Goal: Information Seeking & Learning: Learn about a topic

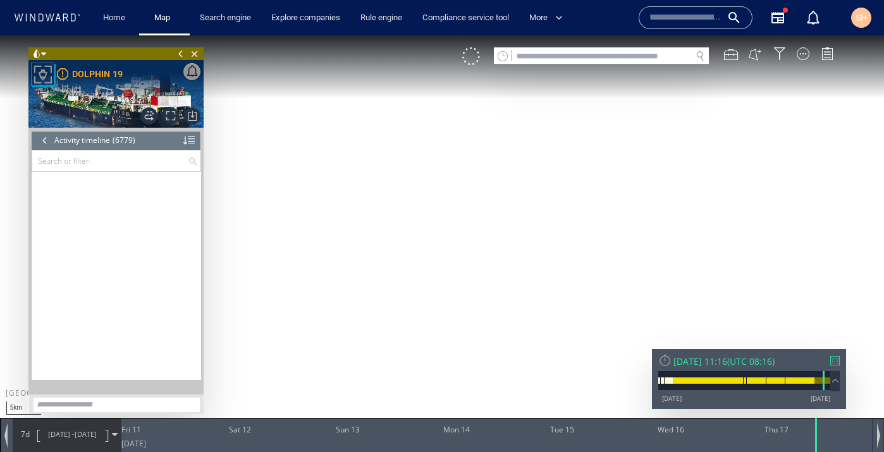
scroll to position [227012, 0]
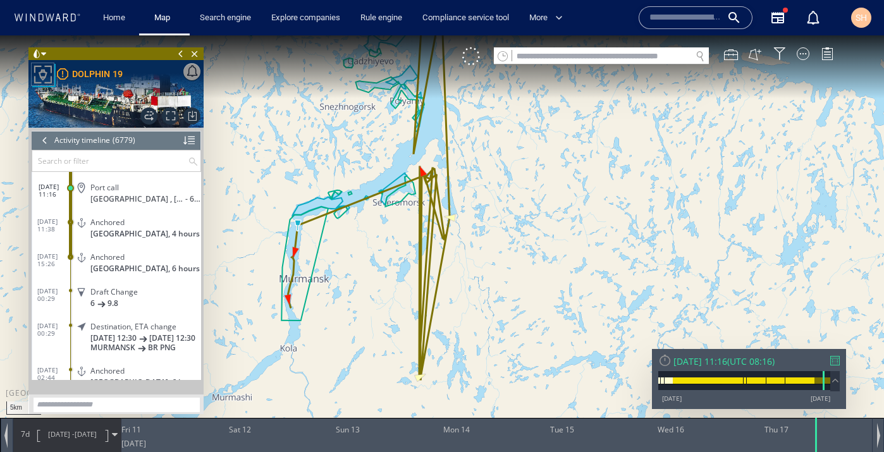
click at [839, 361] on div at bounding box center [835, 360] width 9 height 9
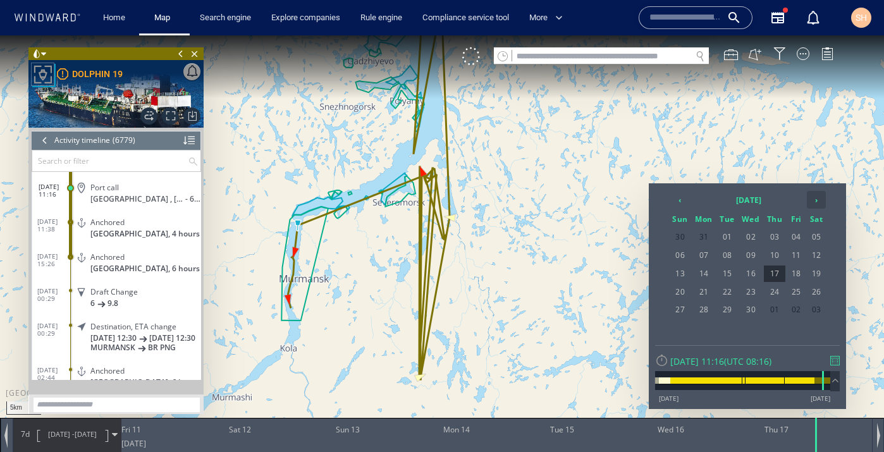
click at [819, 203] on th "›" at bounding box center [816, 200] width 19 height 18
click at [709, 292] on span "21" at bounding box center [704, 292] width 23 height 16
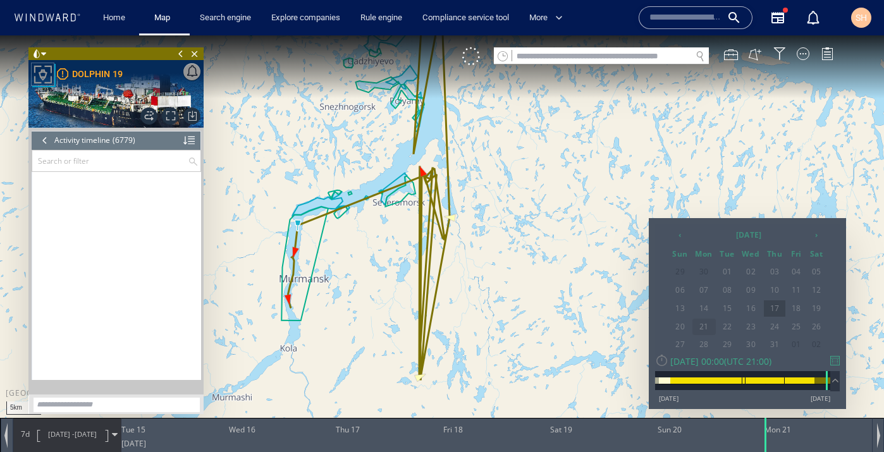
scroll to position [232815, 0]
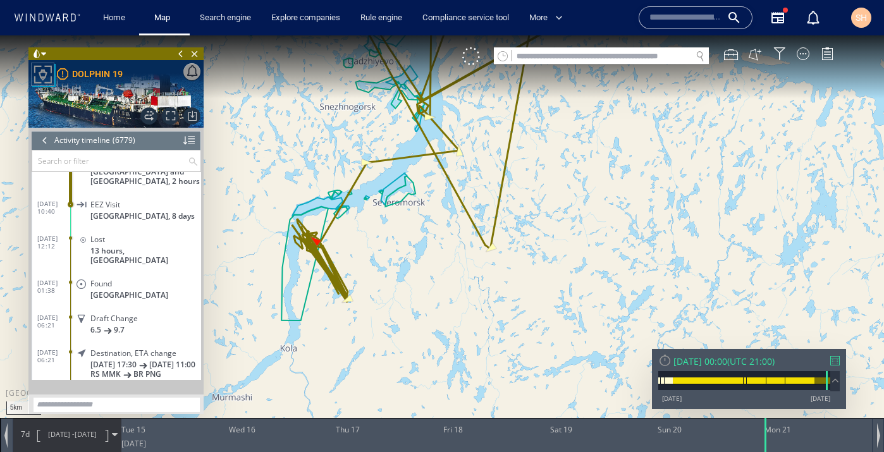
click at [840, 363] on div at bounding box center [835, 360] width 9 height 9
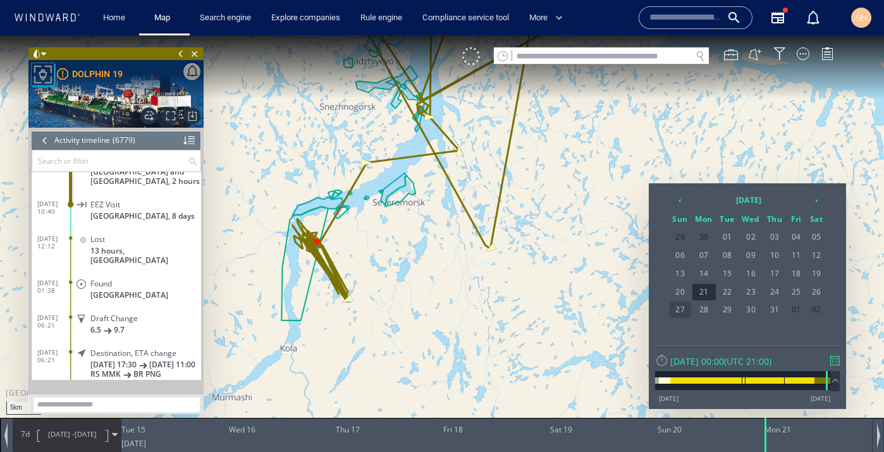
click at [679, 311] on span "27" at bounding box center [681, 310] width 22 height 16
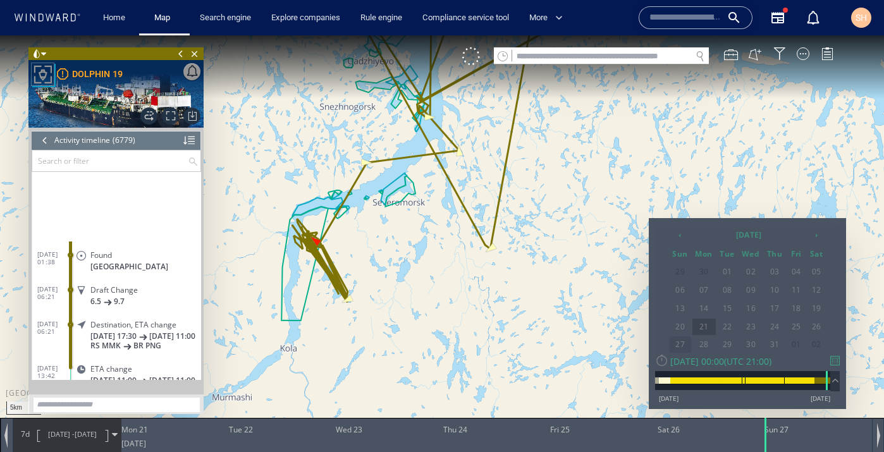
scroll to position [232989, 0]
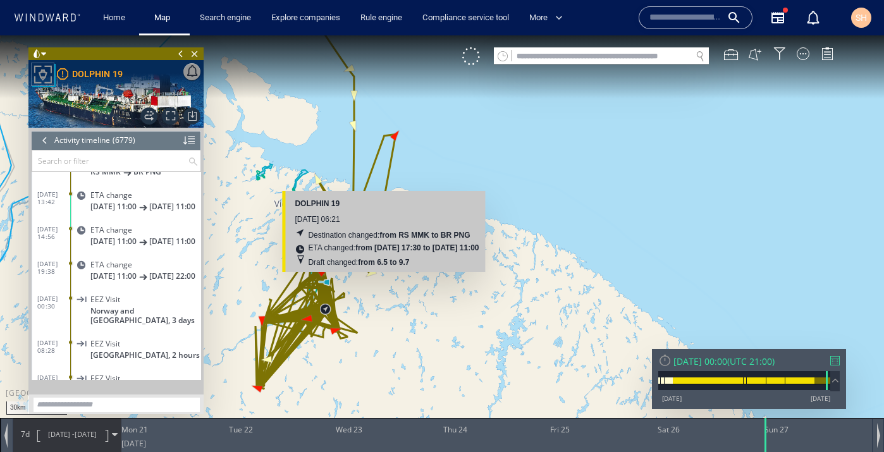
drag, startPoint x: 326, startPoint y: 314, endPoint x: 387, endPoint y: 285, distance: 67.6
click at [387, 284] on canvas "Map" at bounding box center [442, 237] width 884 height 404
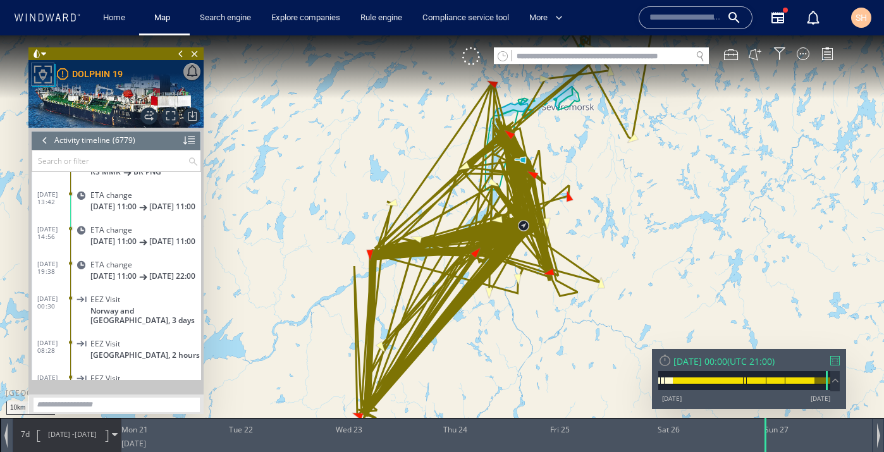
drag, startPoint x: 381, startPoint y: 307, endPoint x: 505, endPoint y: 307, distance: 123.4
click at [505, 307] on canvas "Map" at bounding box center [442, 237] width 884 height 404
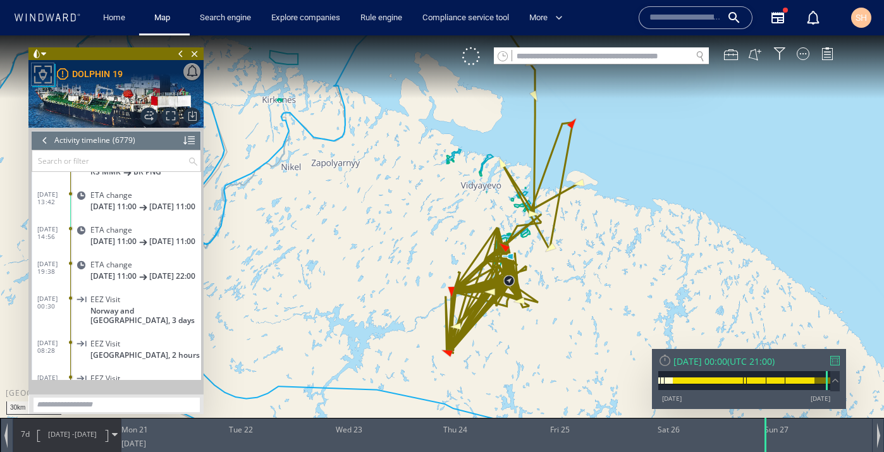
click at [23, 440] on div "7d [DATE] - [DATE]" at bounding box center [67, 435] width 108 height 32
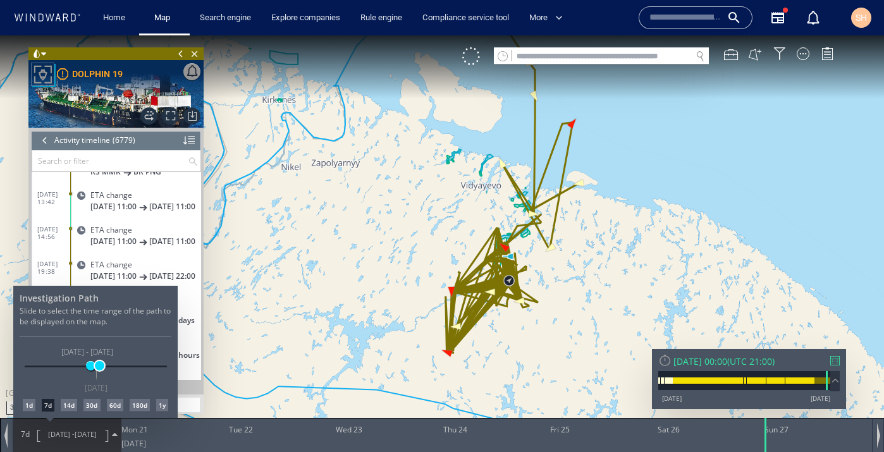
click at [99, 368] on span at bounding box center [99, 365] width 9 height 9
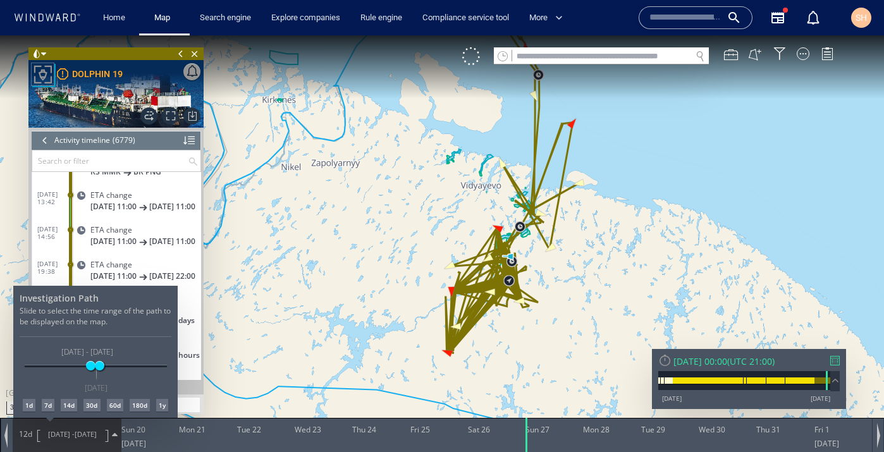
drag, startPoint x: 407, startPoint y: 185, endPoint x: 428, endPoint y: 310, distance: 127.0
click at [430, 312] on div at bounding box center [442, 243] width 884 height 417
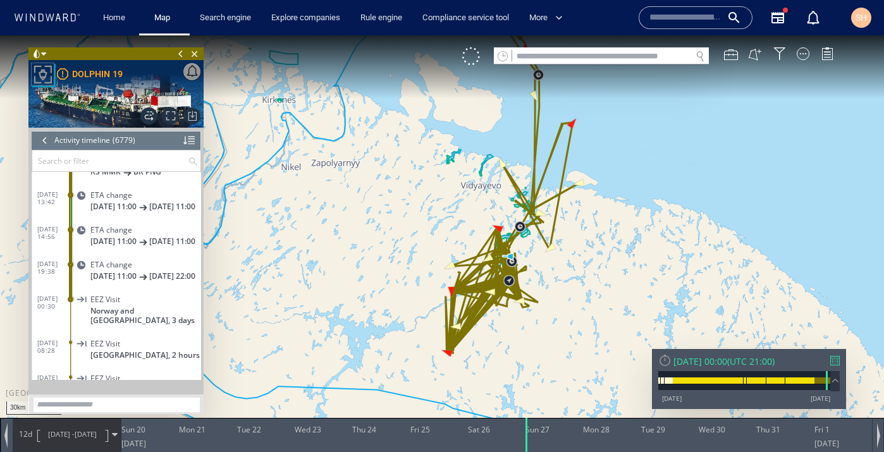
drag, startPoint x: 411, startPoint y: 151, endPoint x: 474, endPoint y: 276, distance: 140.0
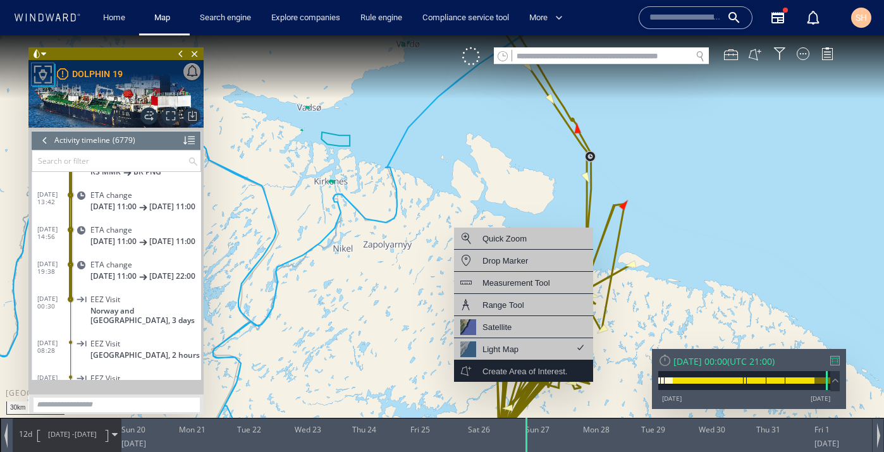
drag, startPoint x: 480, startPoint y: 132, endPoint x: 593, endPoint y: 366, distance: 260.3
click at [593, 369] on div "30km © Mapbox © OpenStreetMap Improve this map Quick Zoom Drop Marker Measureme…" at bounding box center [442, 237] width 884 height 404
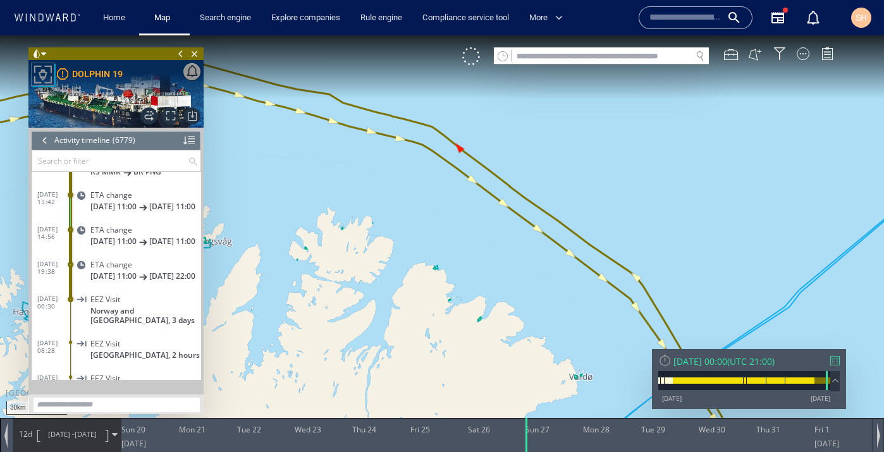
drag, startPoint x: 345, startPoint y: 163, endPoint x: 491, endPoint y: 371, distance: 254.0
click at [492, 371] on canvas "Map" at bounding box center [442, 237] width 884 height 404
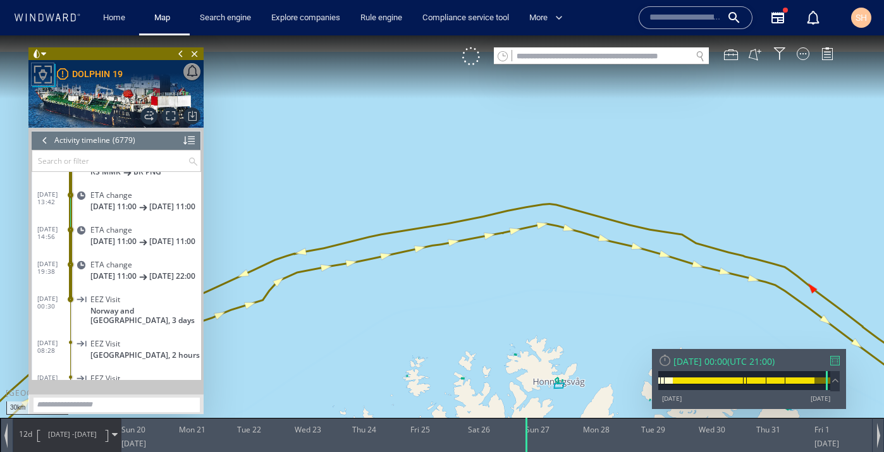
drag, startPoint x: 304, startPoint y: 246, endPoint x: 621, endPoint y: 355, distance: 335.1
click at [622, 355] on canvas "Map" at bounding box center [442, 237] width 884 height 404
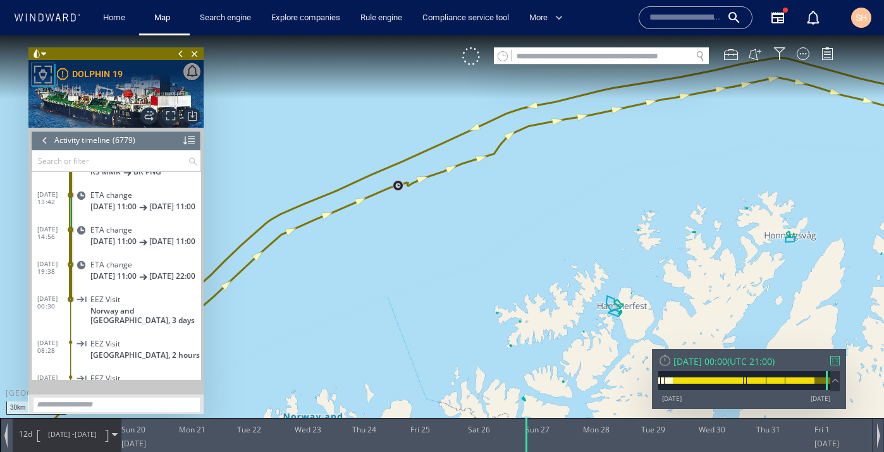
drag, startPoint x: 539, startPoint y: 338, endPoint x: 874, endPoint y: 147, distance: 385.4
click at [874, 147] on canvas "Map" at bounding box center [442, 237] width 884 height 404
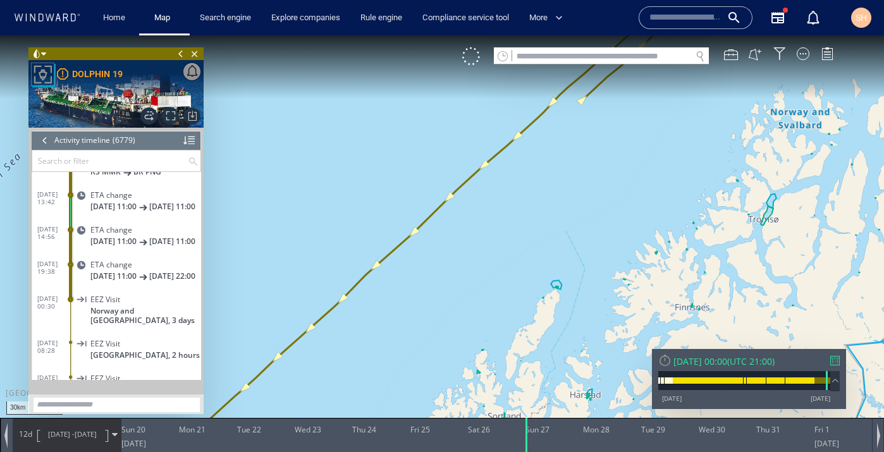
drag, startPoint x: 525, startPoint y: 247, endPoint x: 907, endPoint y: -15, distance: 463.3
click at [884, 35] on html "30km © Mapbox © OpenStreetMap Improve this map Quick Zoom Drop Marker Measureme…" at bounding box center [442, 243] width 884 height 417
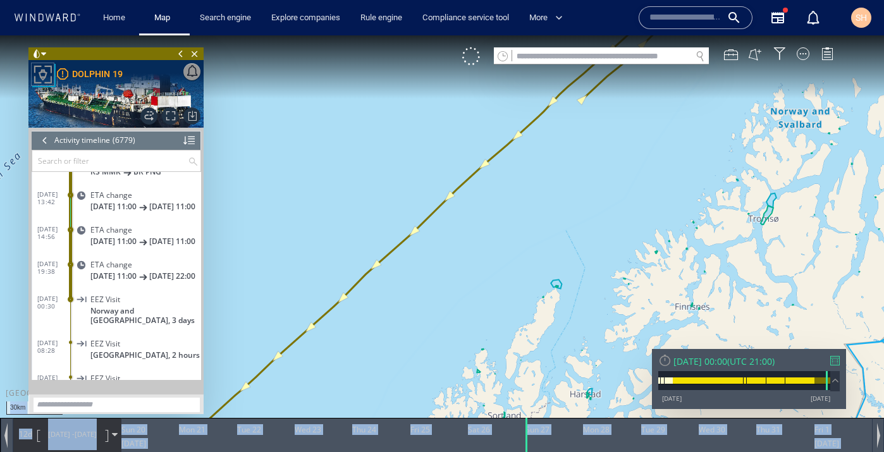
drag, startPoint x: 711, startPoint y: 55, endPoint x: 907, endPoint y: -101, distance: 250.4
click at [884, 35] on html "30km © Mapbox © OpenStreetMap Improve this map Quick Zoom Drop Marker Measureme…" at bounding box center [442, 243] width 884 height 417
drag, startPoint x: 511, startPoint y: 290, endPoint x: 900, endPoint y: -59, distance: 522.3
click at [884, 35] on html "30km © Mapbox © OpenStreetMap Improve this map Quick Zoom Drop Marker Measureme…" at bounding box center [442, 243] width 884 height 417
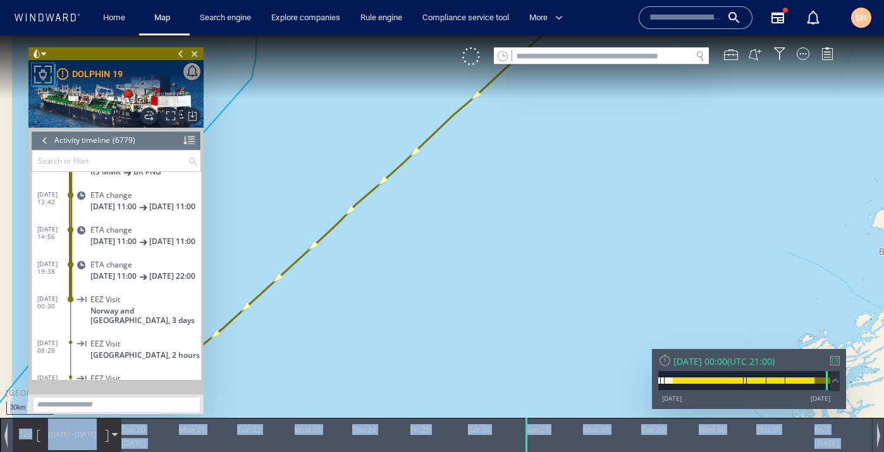
drag, startPoint x: 523, startPoint y: 325, endPoint x: 774, endPoint y: -100, distance: 493.2
click at [774, 35] on html "30km © Mapbox © OpenStreetMap Improve this map Quick Zoom Drop Marker Measureme…" at bounding box center [442, 243] width 884 height 417
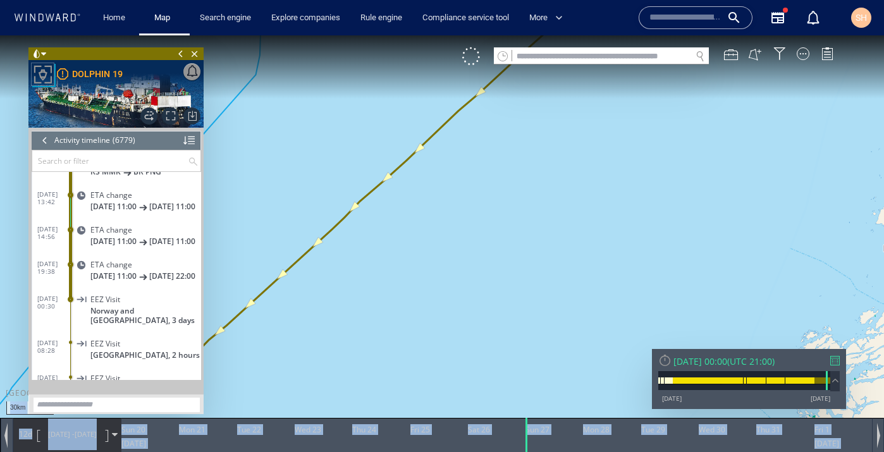
drag, startPoint x: 464, startPoint y: 225, endPoint x: 491, endPoint y: 220, distance: 27.8
click at [488, 220] on canvas "Map" at bounding box center [442, 237] width 884 height 404
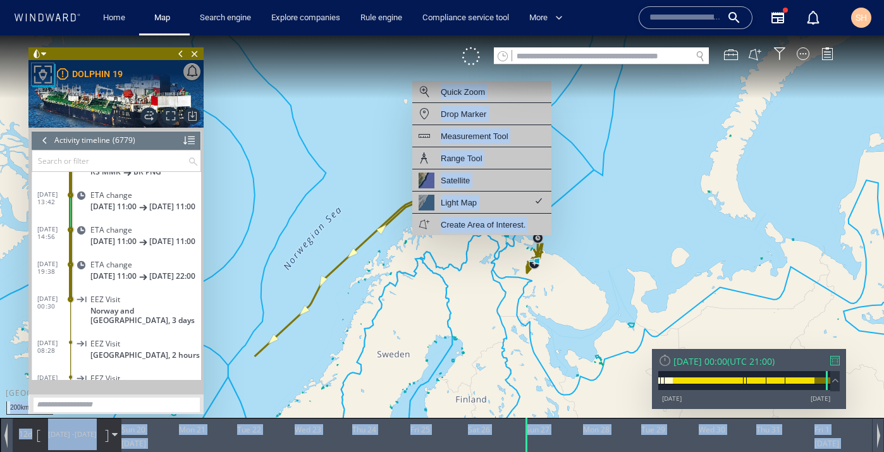
drag, startPoint x: 552, startPoint y: 198, endPoint x: 307, endPoint y: 313, distance: 269.7
click at [307, 312] on canvas "Map" at bounding box center [442, 237] width 884 height 404
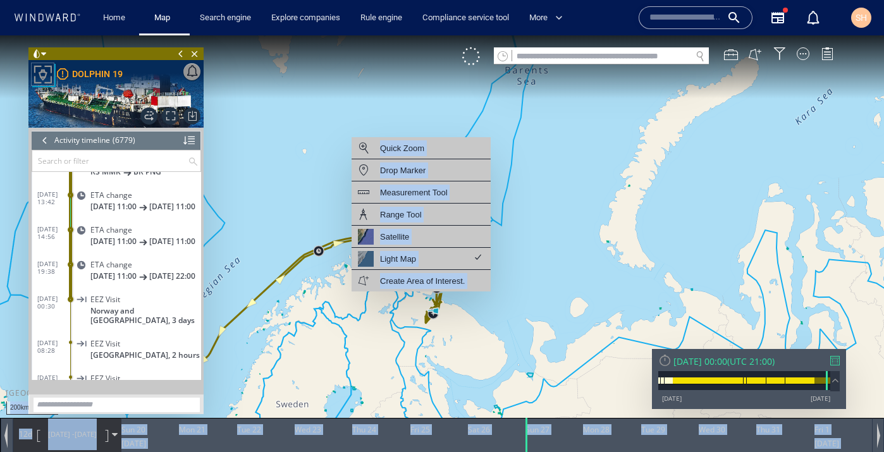
drag, startPoint x: 338, startPoint y: 287, endPoint x: 277, endPoint y: 342, distance: 82.4
click at [277, 342] on canvas "Map" at bounding box center [442, 237] width 884 height 404
click at [550, 306] on canvas "Map" at bounding box center [442, 237] width 884 height 404
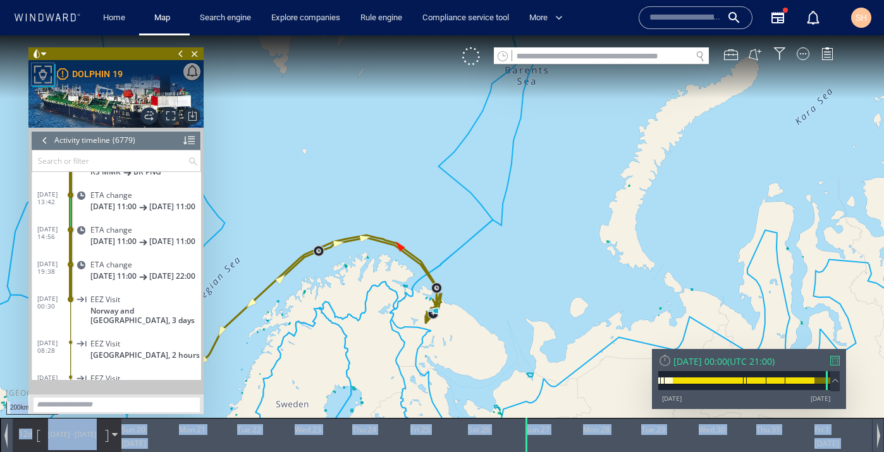
click at [438, 245] on canvas "Map" at bounding box center [442, 237] width 884 height 404
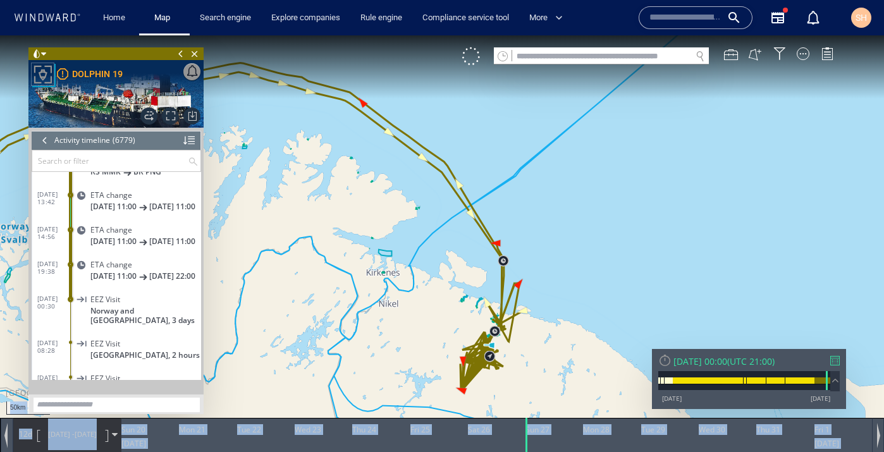
drag, startPoint x: 401, startPoint y: 311, endPoint x: 456, endPoint y: 190, distance: 133.1
click at [456, 190] on canvas "Map" at bounding box center [442, 237] width 884 height 404
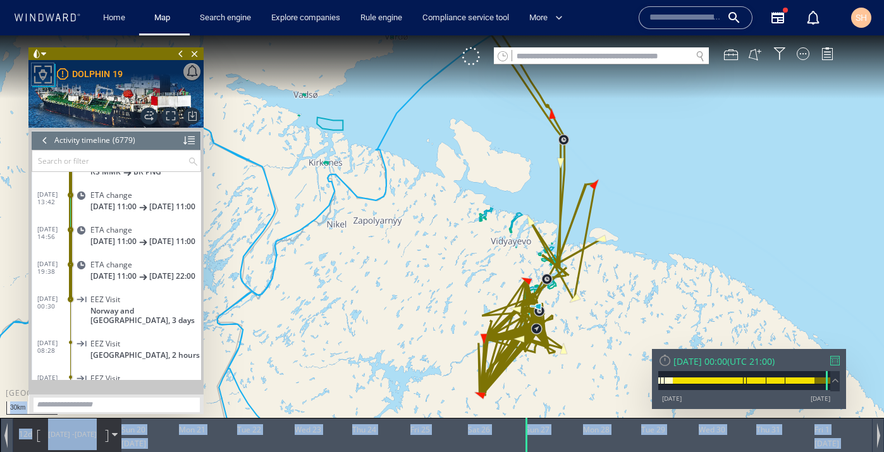
click at [482, 311] on canvas "Map" at bounding box center [442, 237] width 884 height 404
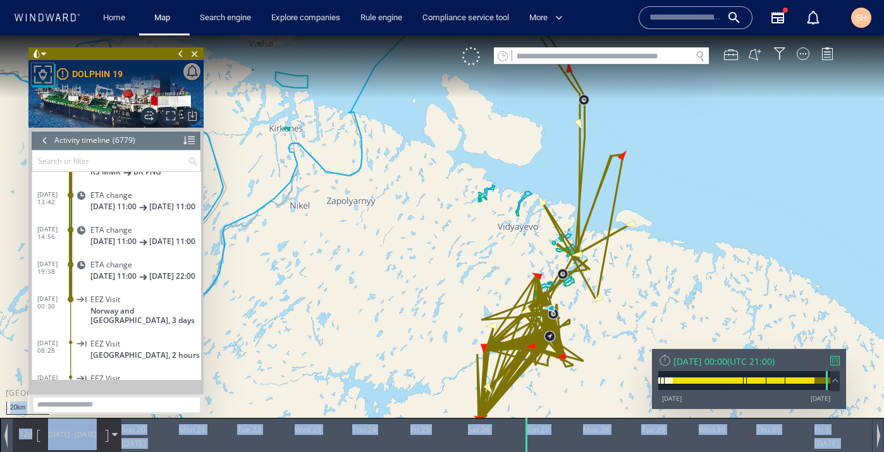
click at [483, 313] on canvas "Map" at bounding box center [442, 237] width 884 height 404
click at [500, 282] on canvas "Map" at bounding box center [442, 237] width 884 height 404
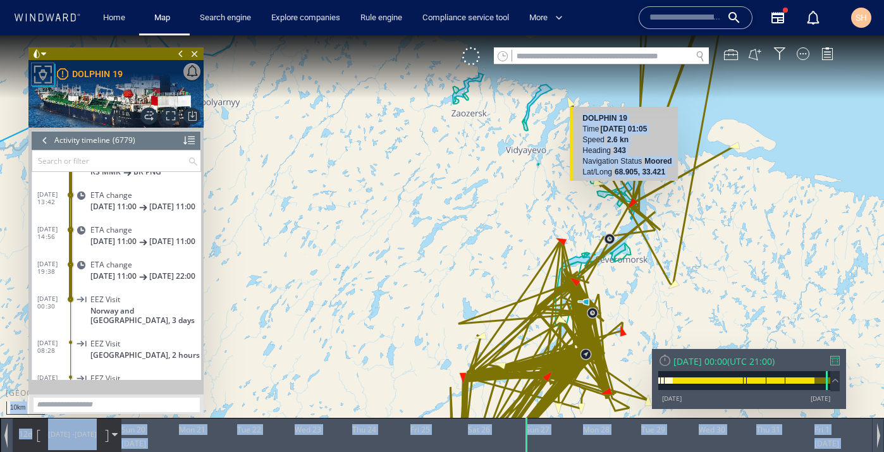
drag, startPoint x: 612, startPoint y: 337, endPoint x: 614, endPoint y: 194, distance: 143.0
click at [614, 194] on canvas "Map" at bounding box center [442, 237] width 884 height 404
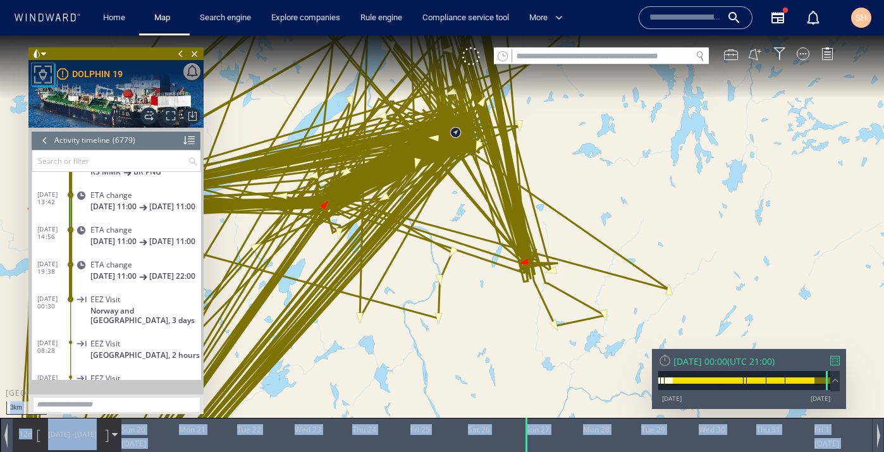
click at [530, 261] on canvas "Map" at bounding box center [442, 237] width 884 height 404
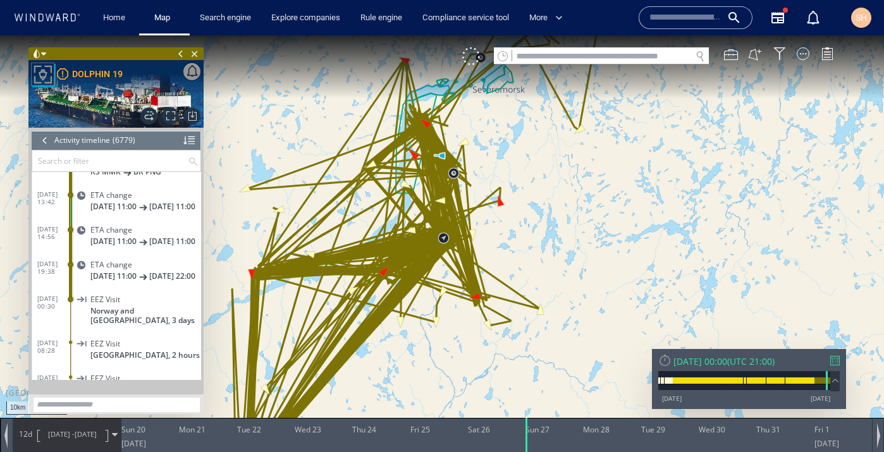
click at [56, 435] on span "[DATE] -" at bounding box center [61, 434] width 27 height 9
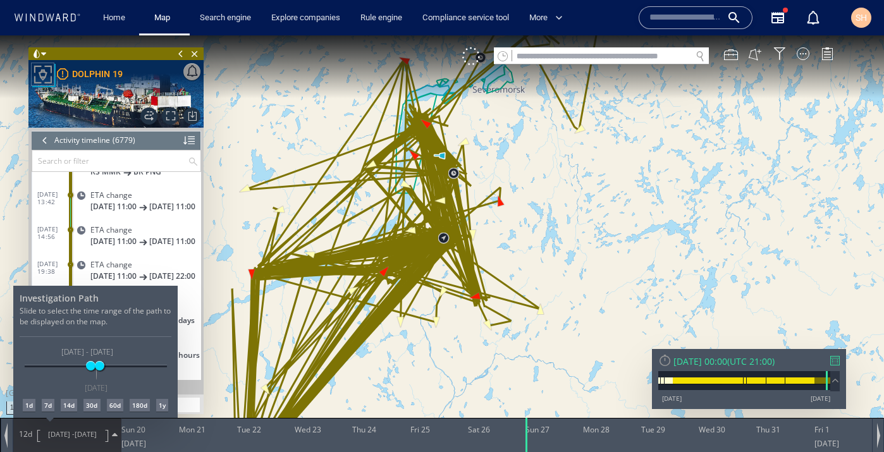
click at [47, 406] on div "7d" at bounding box center [48, 405] width 13 height 13
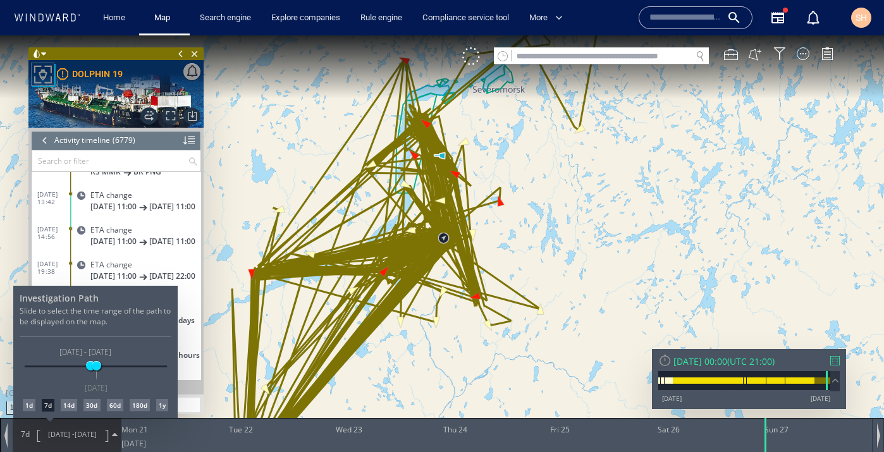
click at [475, 59] on div at bounding box center [442, 243] width 884 height 417
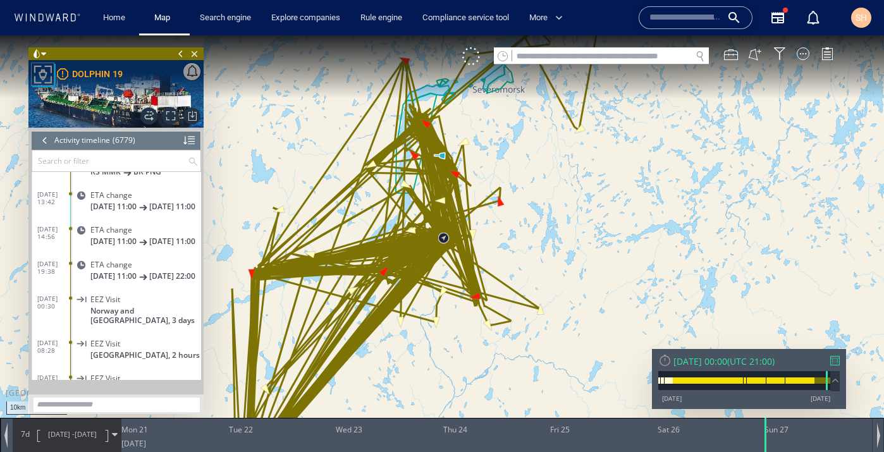
click at [475, 59] on div at bounding box center [471, 56] width 18 height 18
click at [58, 431] on span "[DATE] -" at bounding box center [61, 434] width 27 height 9
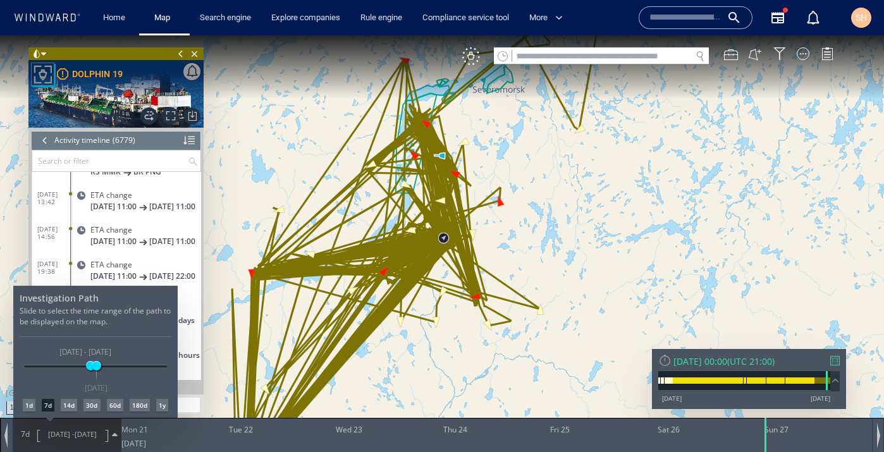
click at [26, 407] on div "1d" at bounding box center [29, 405] width 13 height 13
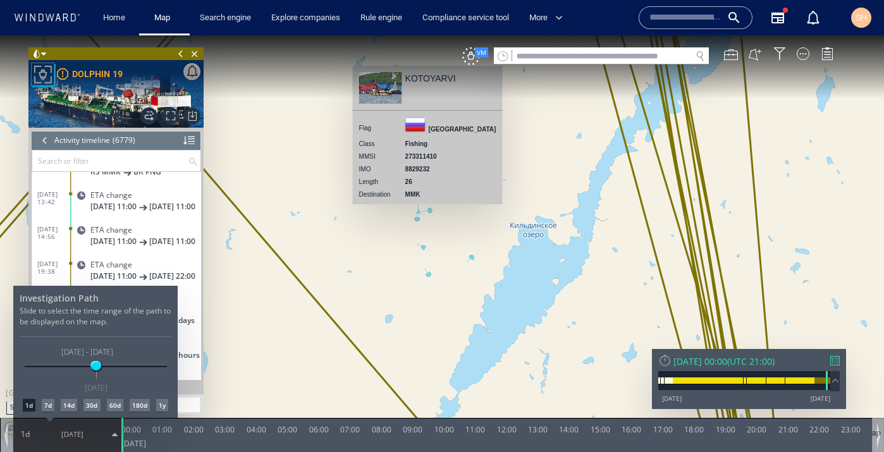
click at [428, 261] on div at bounding box center [442, 243] width 884 height 417
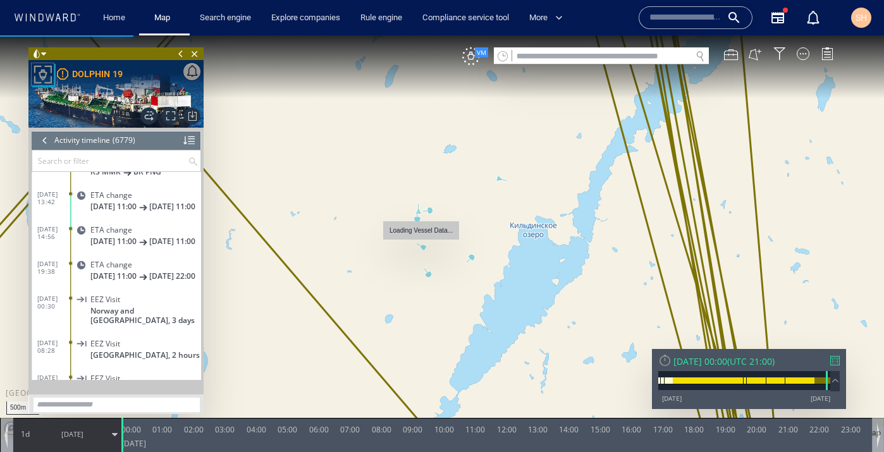
click at [424, 249] on canvas "Map" at bounding box center [442, 237] width 884 height 404
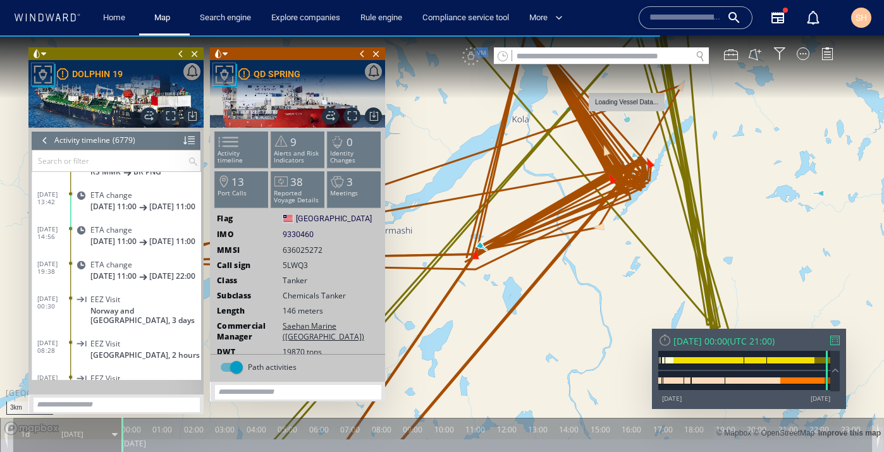
click at [628, 120] on canvas "Map" at bounding box center [442, 237] width 884 height 404
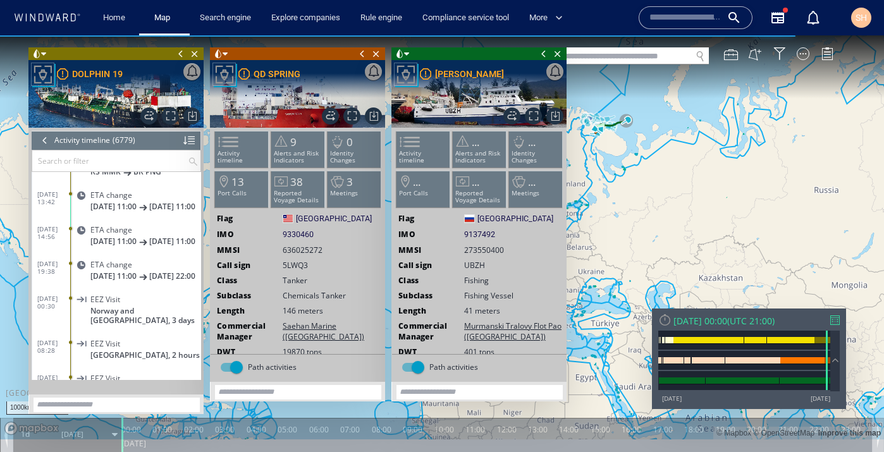
drag, startPoint x: 628, startPoint y: 120, endPoint x: 791, endPoint y: 140, distance: 164.5
click at [791, 140] on canvas "Map" at bounding box center [442, 237] width 884 height 404
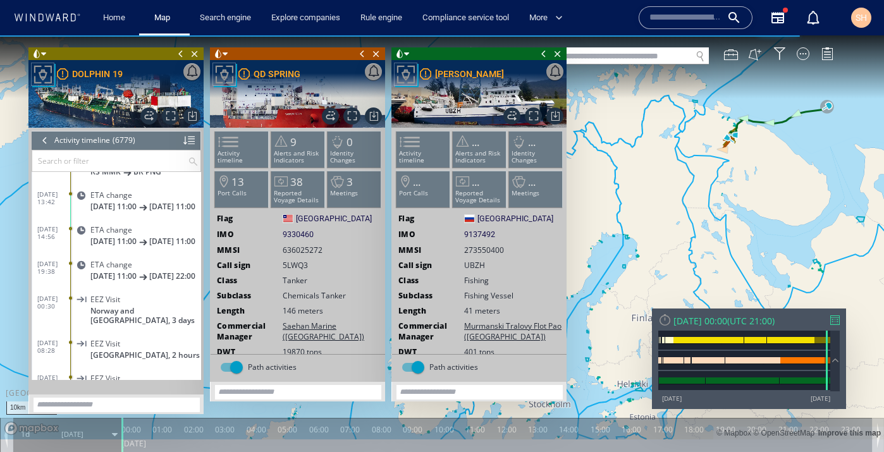
drag, startPoint x: 774, startPoint y: 156, endPoint x: 907, endPoint y: 178, distance: 135.3
click at [884, 178] on html "10km © Mapbox © OpenStreetMap Improve this map 0 0 23:00 [DATE] 00:00 01:00 02:…" at bounding box center [442, 243] width 884 height 417
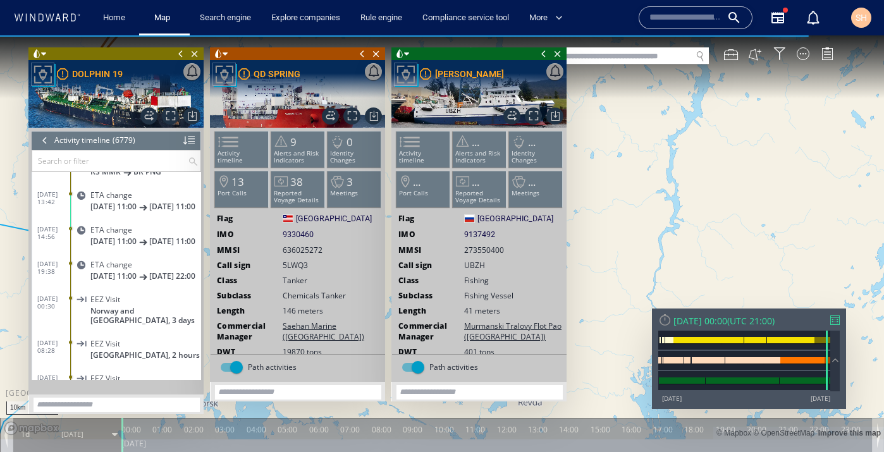
drag, startPoint x: 713, startPoint y: 142, endPoint x: 867, endPoint y: 342, distance: 252.6
click at [867, 342] on canvas "Map" at bounding box center [442, 237] width 884 height 404
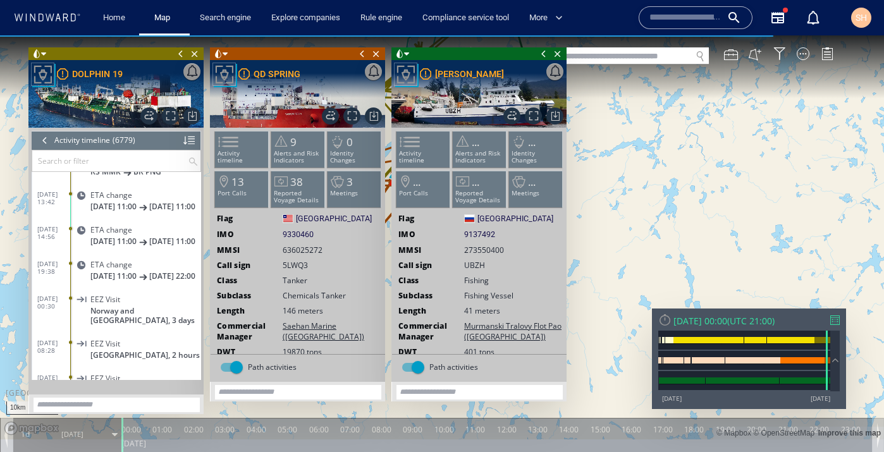
drag, startPoint x: 862, startPoint y: 328, endPoint x: 884, endPoint y: 373, distance: 50.4
click at [884, 373] on html "10km © Mapbox © OpenStreetMap Improve this map 0 0 23:00 [DATE] 00:00 01:00 02:…" at bounding box center [442, 243] width 884 height 417
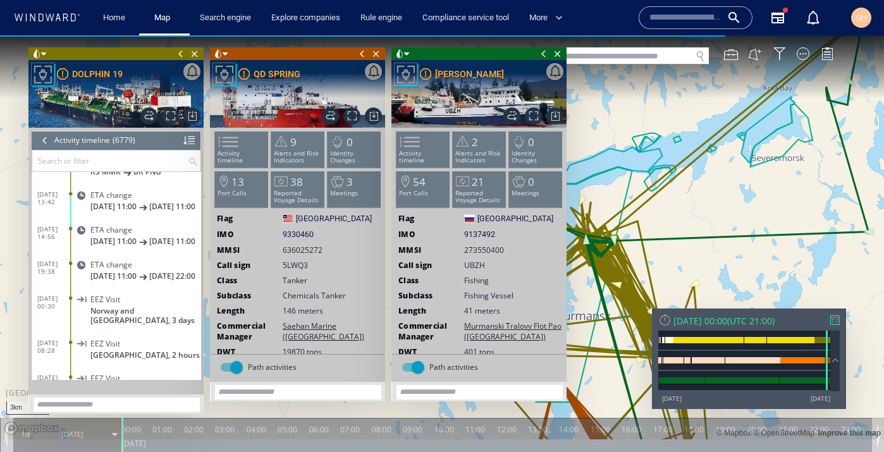
drag, startPoint x: 628, startPoint y: 260, endPoint x: 647, endPoint y: 128, distance: 133.5
click at [647, 128] on canvas "Map" at bounding box center [442, 237] width 884 height 404
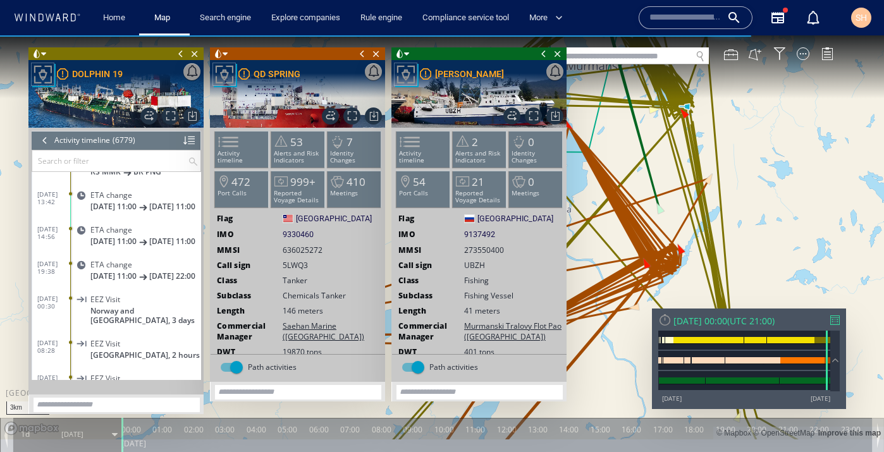
drag, startPoint x: 653, startPoint y: 140, endPoint x: 633, endPoint y: 108, distance: 38.6
click at [633, 108] on canvas "Map" at bounding box center [442, 237] width 884 height 404
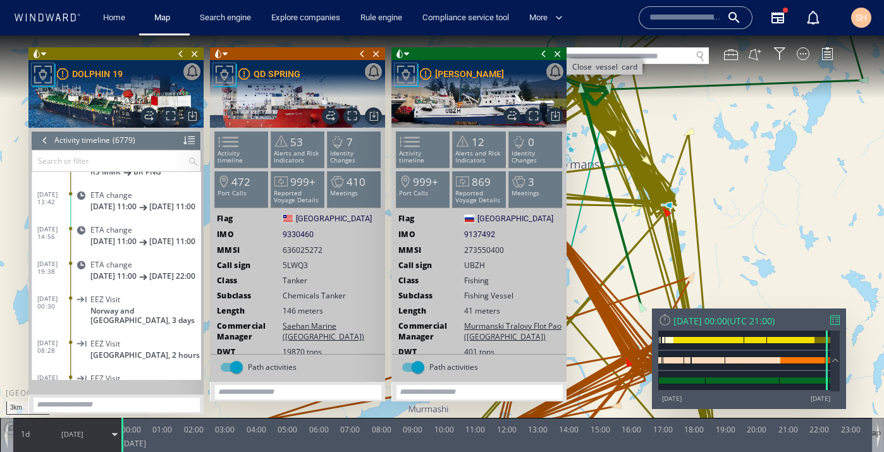
click at [559, 54] on span "Close vessel card" at bounding box center [558, 53] width 14 height 13
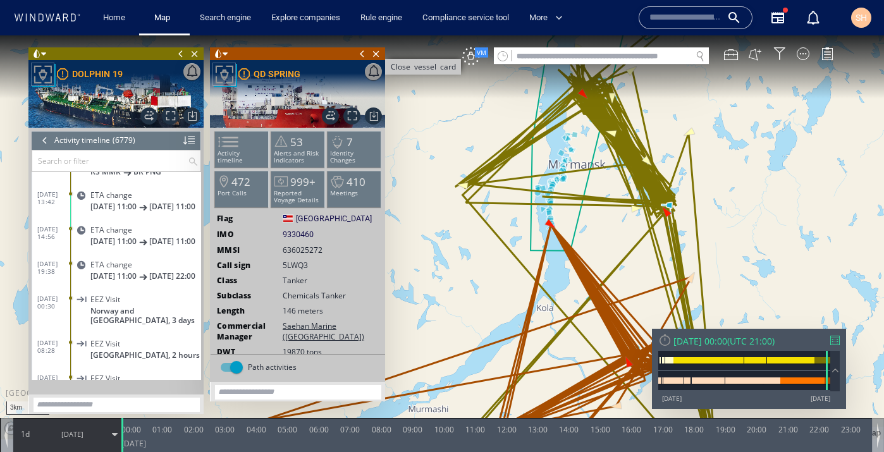
click at [379, 55] on span "Close vessel card" at bounding box center [376, 53] width 14 height 13
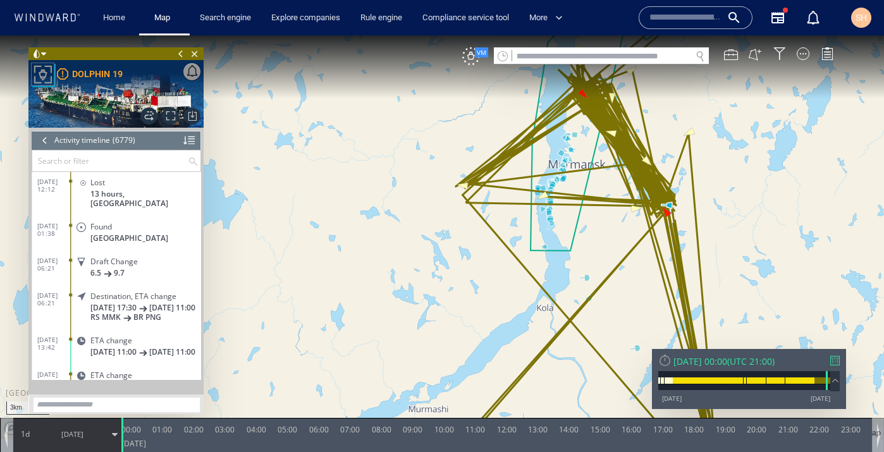
scroll to position [232866, 0]
click at [111, 259] on span "Draft Change" at bounding box center [113, 258] width 47 height 9
